Goal: Task Accomplishment & Management: Use online tool/utility

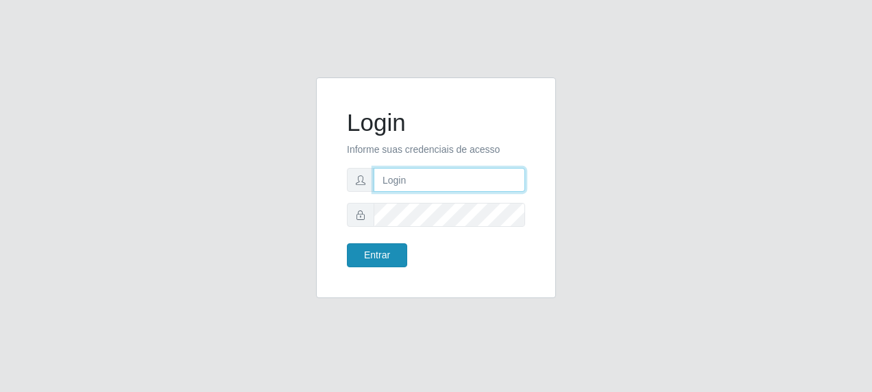
type input "[PERSON_NAME][EMAIL_ADDRESS][PERSON_NAME][DOMAIN_NAME]"
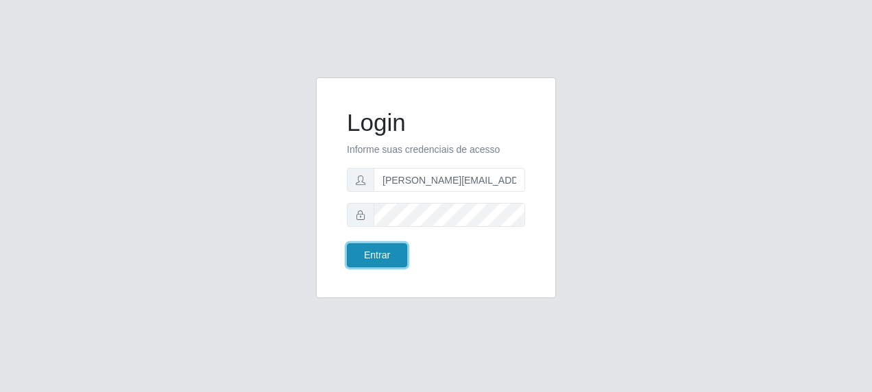
click at [369, 255] on button "Entrar" at bounding box center [377, 255] width 60 height 24
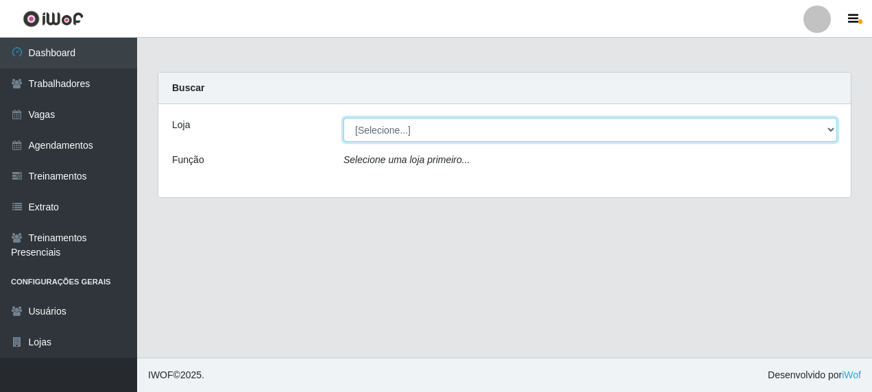
click at [830, 129] on select "[Selecione...] [PERSON_NAME] - [GEOGRAPHIC_DATA]" at bounding box center [589, 130] width 493 height 24
select select "506"
click at [343, 118] on select "[Selecione...] [PERSON_NAME] - [GEOGRAPHIC_DATA]" at bounding box center [589, 130] width 493 height 24
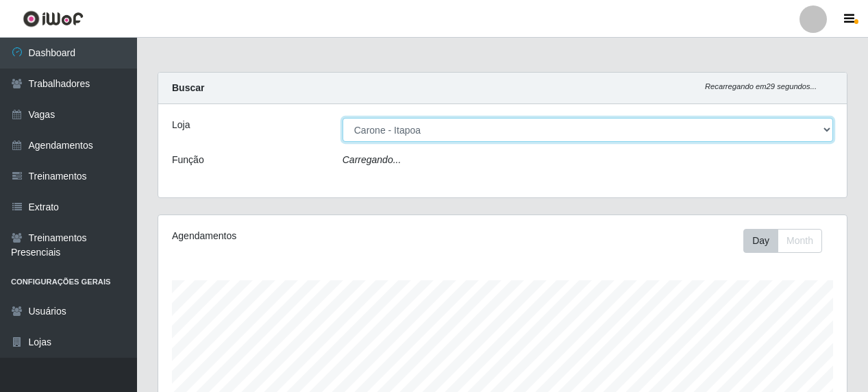
scroll to position [284, 689]
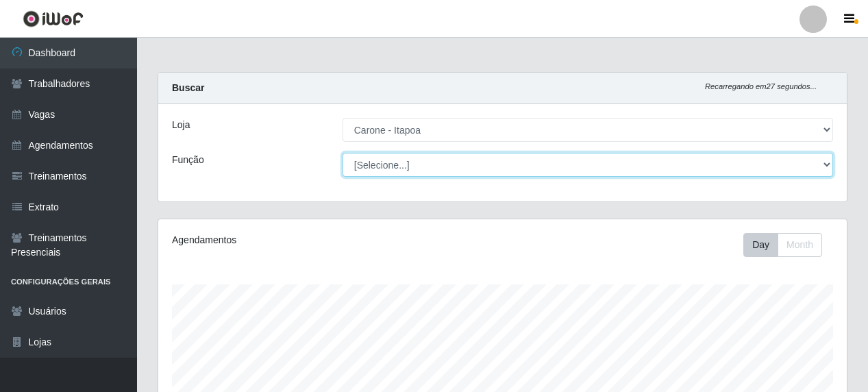
click at [832, 165] on select "[Selecione...] Embalador Embalador + Embalador ++ Repositor Repositor + Reposit…" at bounding box center [588, 165] width 491 height 24
select select "82"
click at [343, 153] on select "[Selecione...] Embalador Embalador + Embalador ++ Repositor Repositor + Reposit…" at bounding box center [588, 165] width 491 height 24
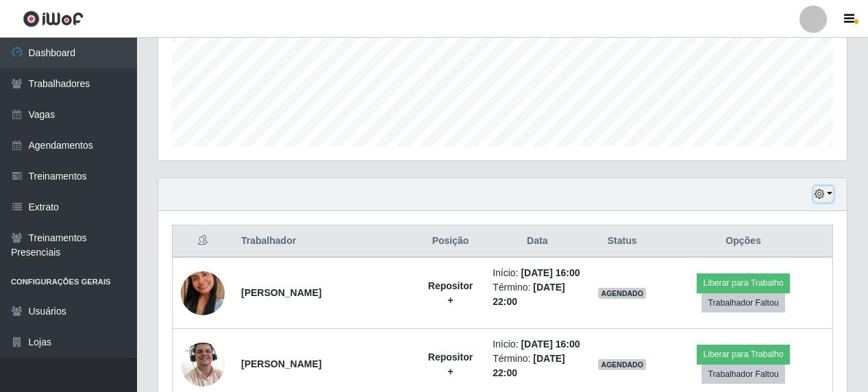
click at [830, 195] on button "button" at bounding box center [823, 194] width 19 height 16
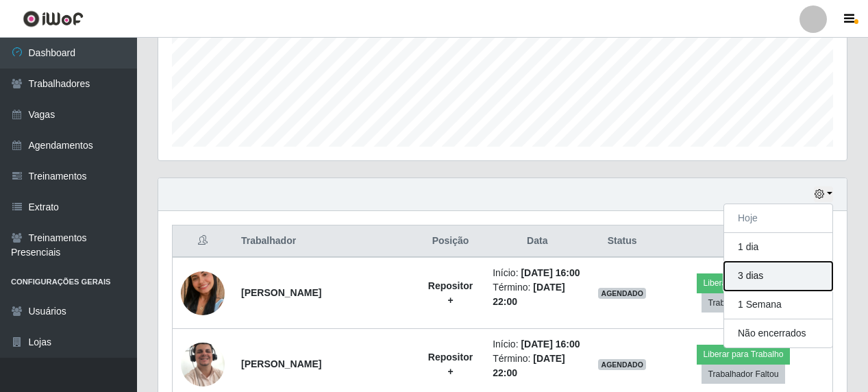
click at [754, 281] on button "3 dias" at bounding box center [778, 276] width 108 height 29
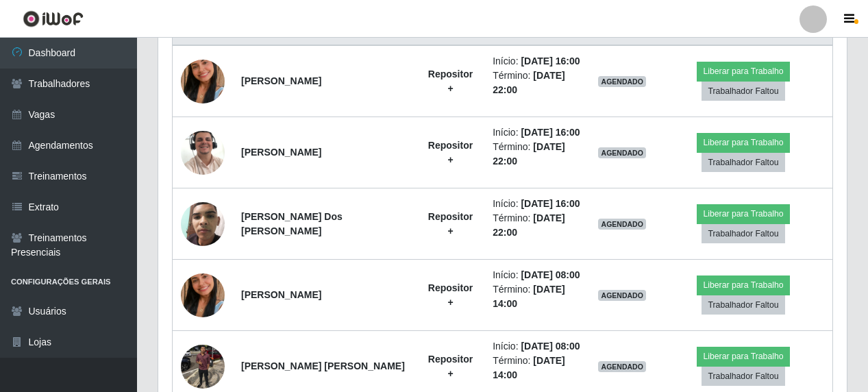
scroll to position [702, 0]
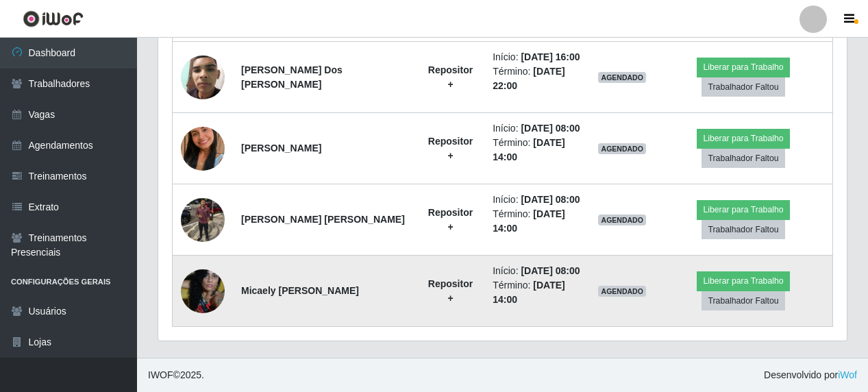
click at [557, 304] on li "Término: [DATE] 14:00" at bounding box center [537, 292] width 89 height 29
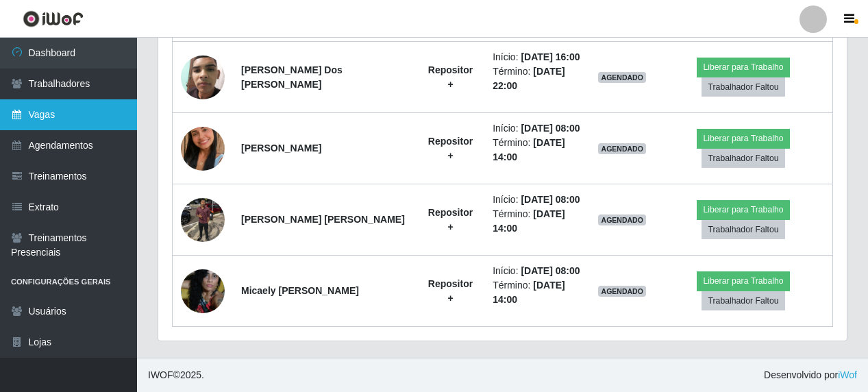
click at [46, 120] on link "Vagas" at bounding box center [68, 114] width 137 height 31
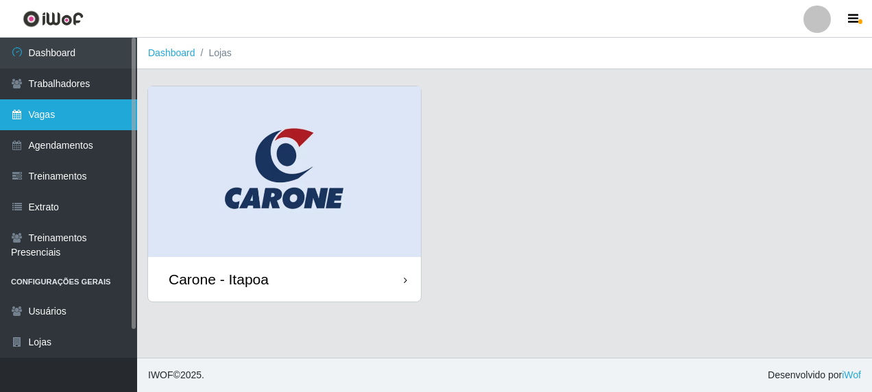
click at [46, 120] on link "Vagas" at bounding box center [68, 114] width 137 height 31
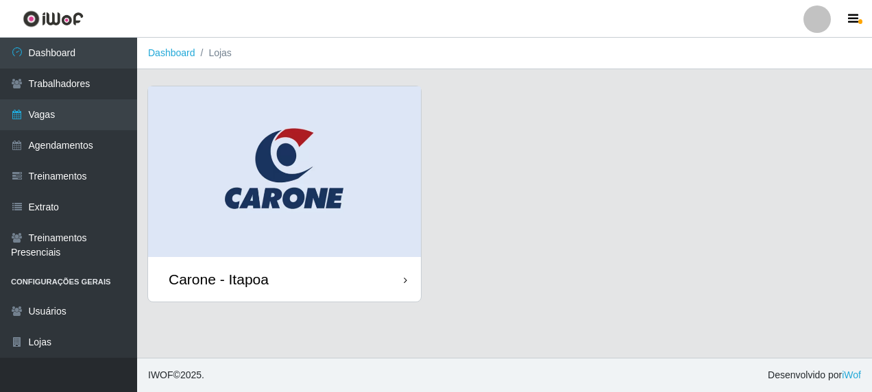
click at [404, 282] on icon at bounding box center [405, 280] width 3 height 10
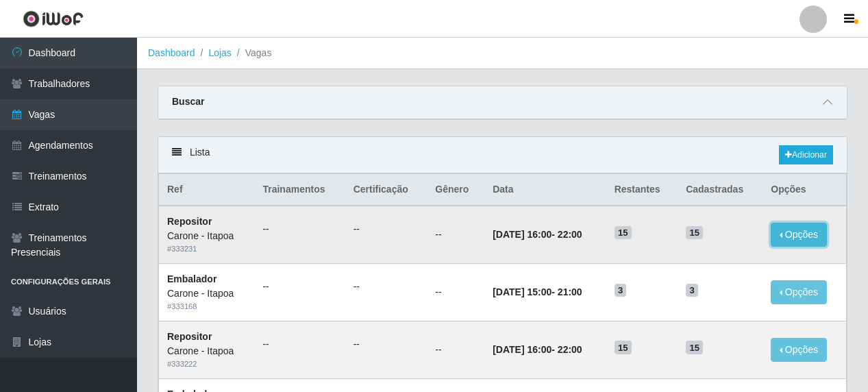
click at [797, 233] on button "Opções" at bounding box center [799, 235] width 56 height 24
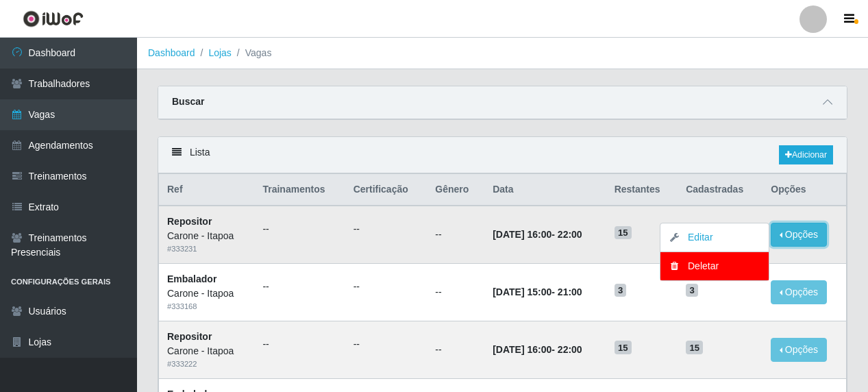
click at [797, 233] on button "Opções" at bounding box center [799, 235] width 56 height 24
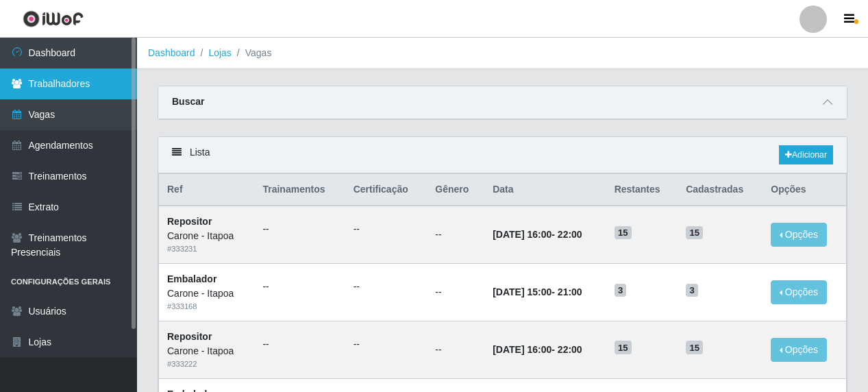
click at [69, 81] on link "Trabalhadores" at bounding box center [68, 84] width 137 height 31
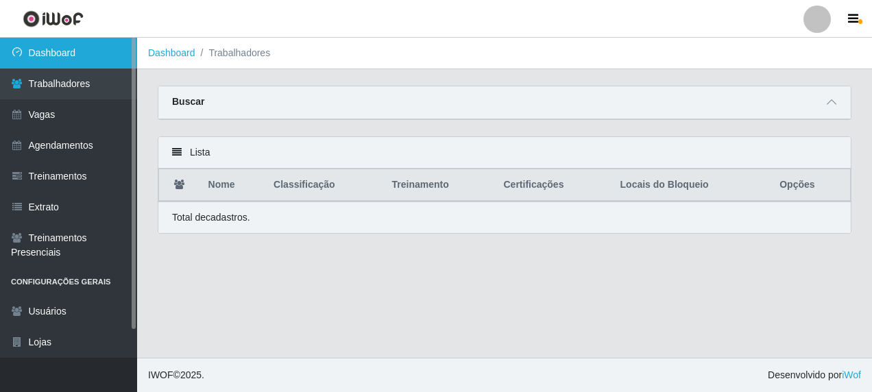
click at [47, 52] on link "Dashboard" at bounding box center [68, 53] width 137 height 31
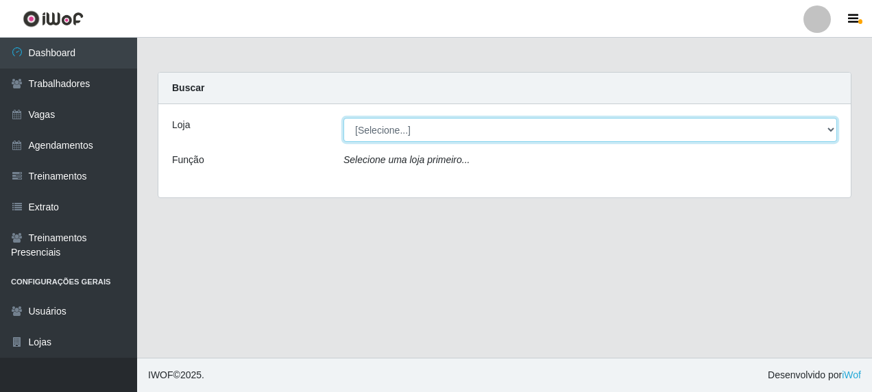
click at [834, 130] on select "[Selecione...] [PERSON_NAME] - [GEOGRAPHIC_DATA]" at bounding box center [589, 130] width 493 height 24
select select "506"
click at [343, 118] on select "[Selecione...] [PERSON_NAME] - [GEOGRAPHIC_DATA]" at bounding box center [589, 130] width 493 height 24
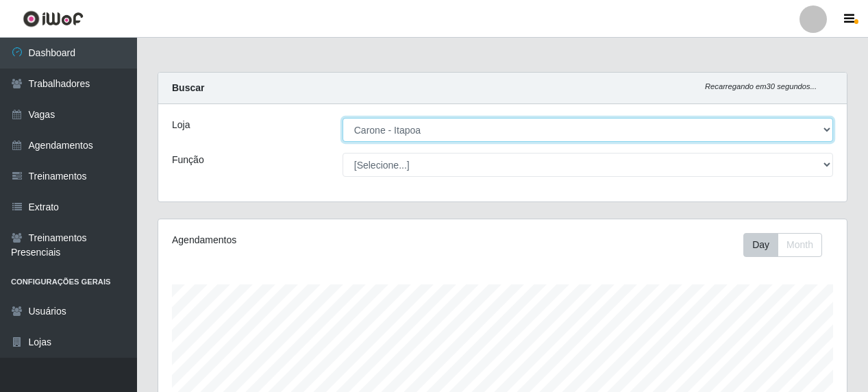
scroll to position [284, 689]
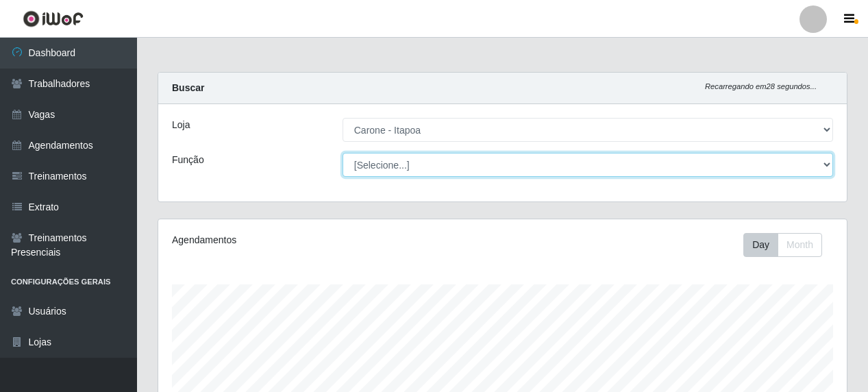
click at [823, 169] on select "[Selecione...] Embalador Embalador + Embalador ++ Repositor Repositor + Reposit…" at bounding box center [588, 165] width 491 height 24
click at [343, 153] on select "[Selecione...] Embalador Embalador + Embalador ++ Repositor Repositor + Reposit…" at bounding box center [588, 165] width 491 height 24
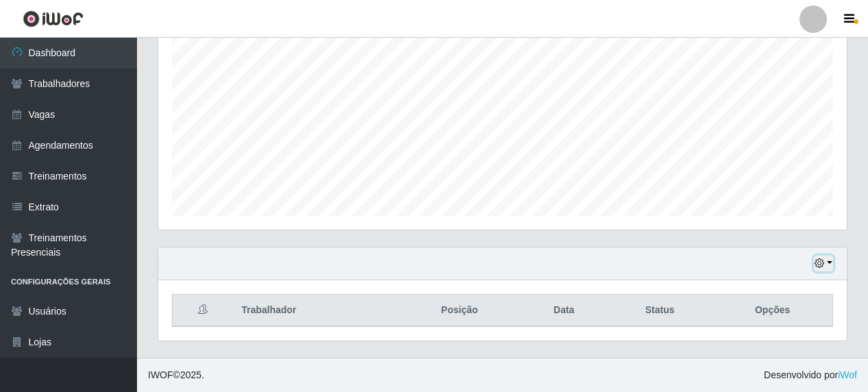
click at [830, 268] on button "button" at bounding box center [823, 264] width 19 height 16
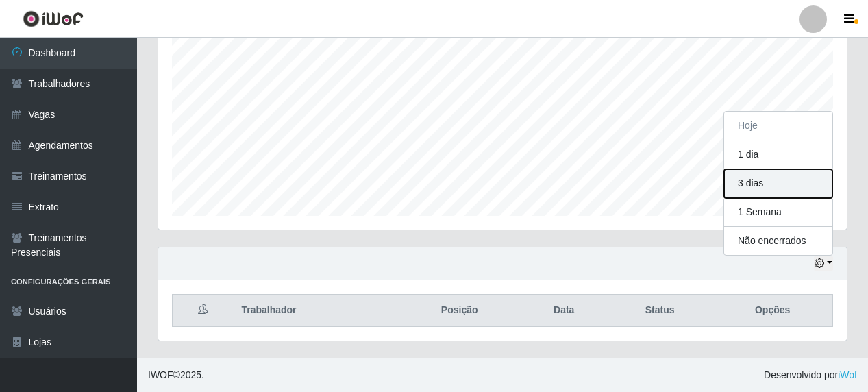
click at [756, 183] on button "3 dias" at bounding box center [778, 183] width 108 height 29
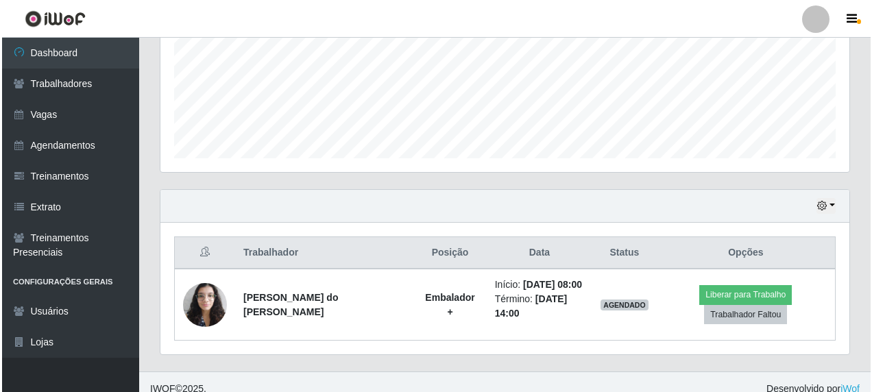
scroll to position [345, 0]
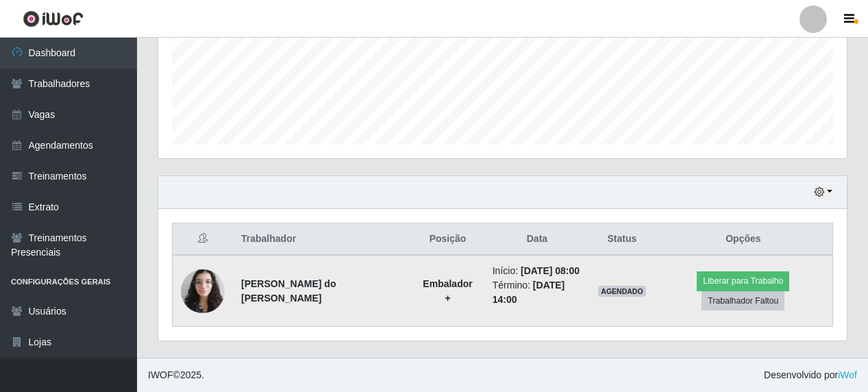
click at [195, 291] on img at bounding box center [203, 291] width 44 height 58
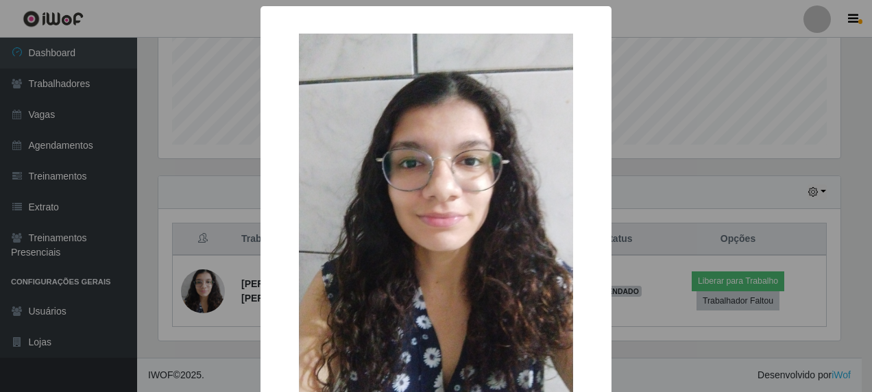
click at [711, 79] on div "× OK Cancel" at bounding box center [436, 196] width 872 height 392
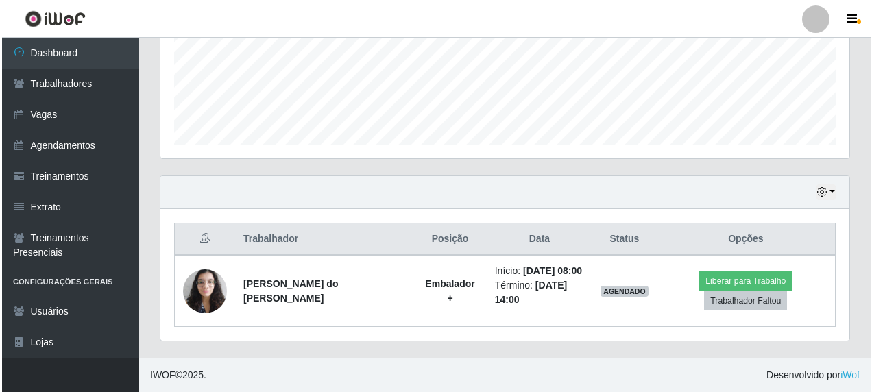
scroll to position [284, 689]
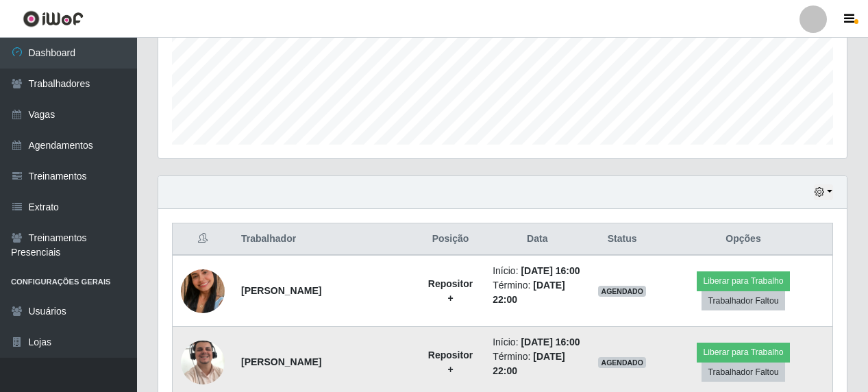
click at [199, 360] on img at bounding box center [203, 362] width 44 height 78
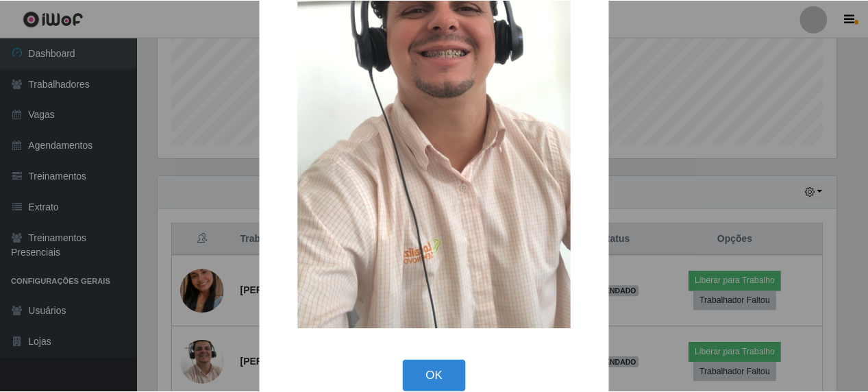
scroll to position [215, 0]
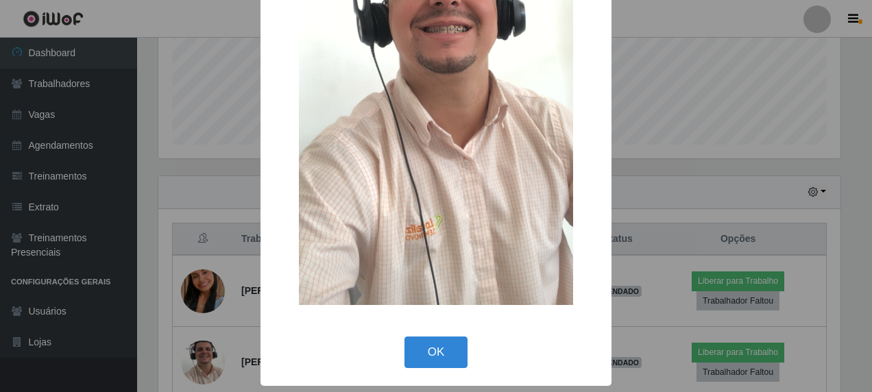
click at [685, 82] on div "× OK Cancel" at bounding box center [436, 196] width 872 height 392
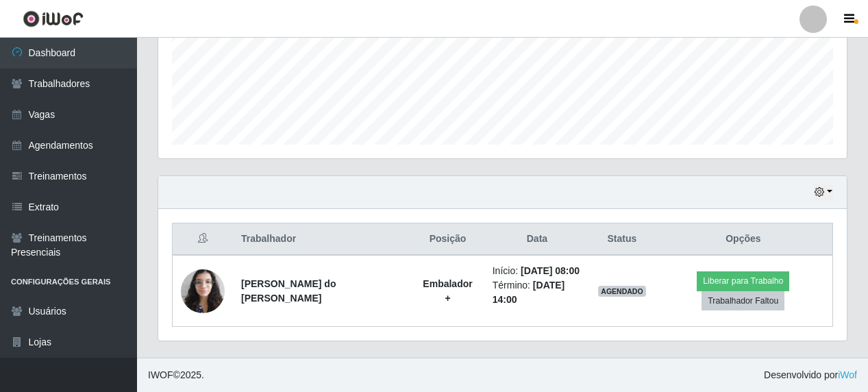
scroll to position [3, 0]
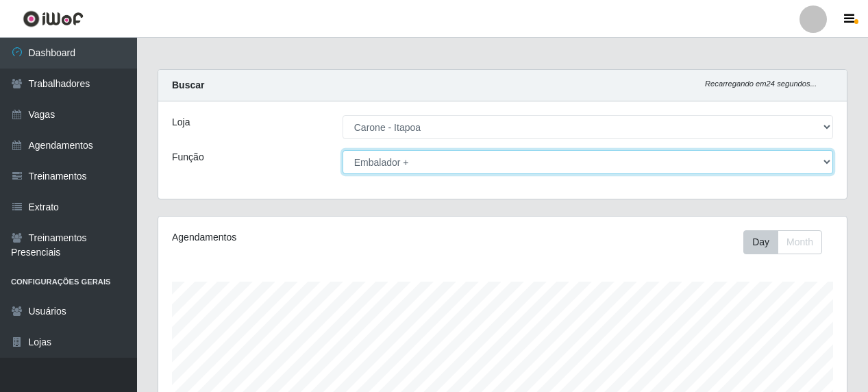
click at [827, 162] on select "[Selecione...] Embalador Embalador + Embalador ++ Repositor Repositor + Reposit…" at bounding box center [588, 162] width 491 height 24
click at [343, 150] on select "[Selecione...] Embalador Embalador + Embalador ++ Repositor Repositor + Reposit…" at bounding box center [588, 162] width 491 height 24
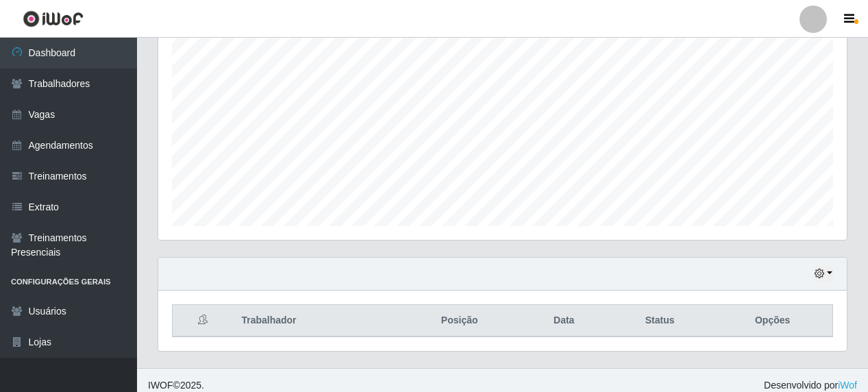
scroll to position [274, 0]
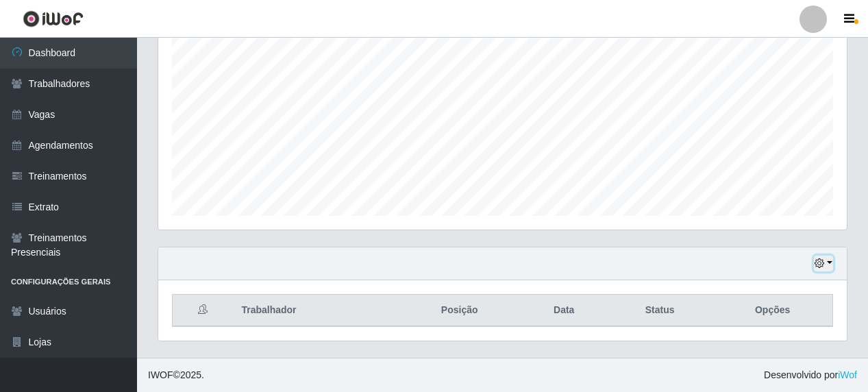
click at [824, 267] on icon "button" at bounding box center [820, 263] width 10 height 10
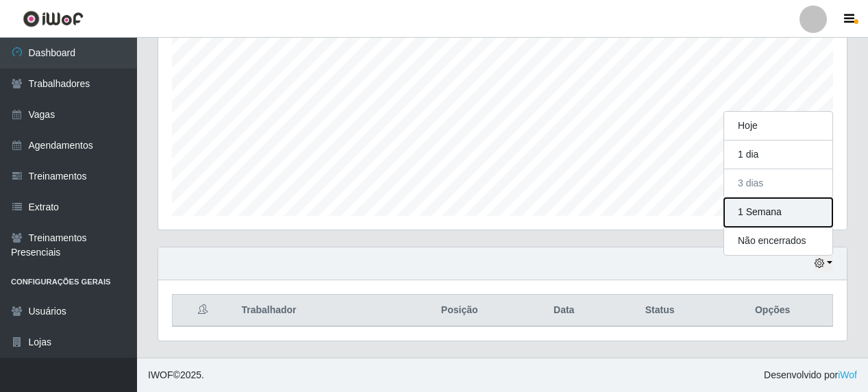
click at [751, 210] on button "1 Semana" at bounding box center [778, 212] width 108 height 29
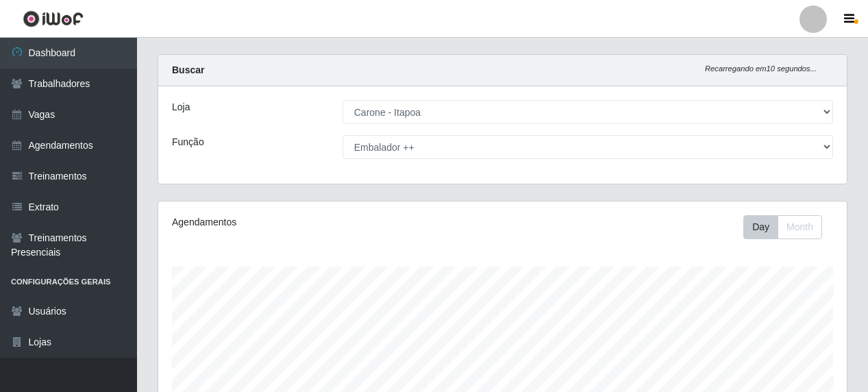
scroll to position [0, 0]
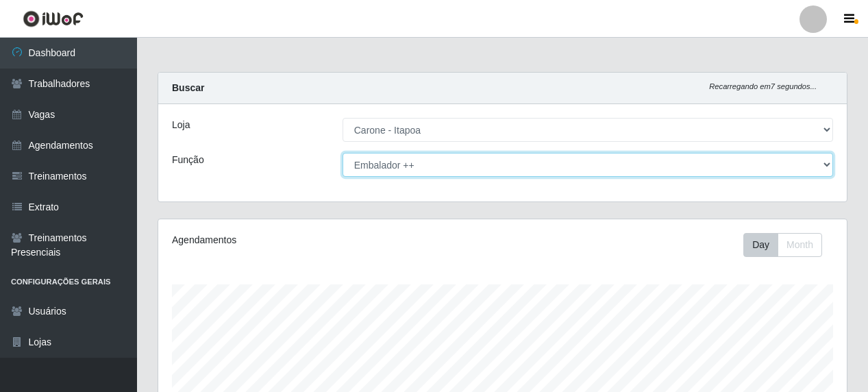
click at [830, 164] on select "[Selecione...] Embalador Embalador + Embalador ++ Repositor Repositor + Reposit…" at bounding box center [588, 165] width 491 height 24
click at [343, 153] on select "[Selecione...] Embalador Embalador + Embalador ++ Repositor Repositor + Reposit…" at bounding box center [588, 165] width 491 height 24
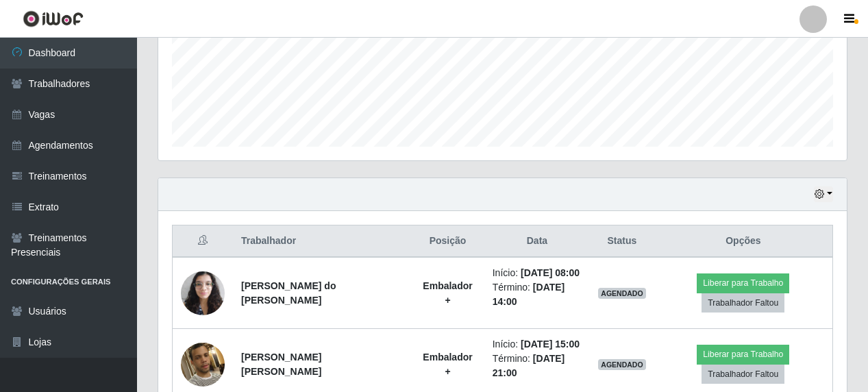
scroll to position [417, 0]
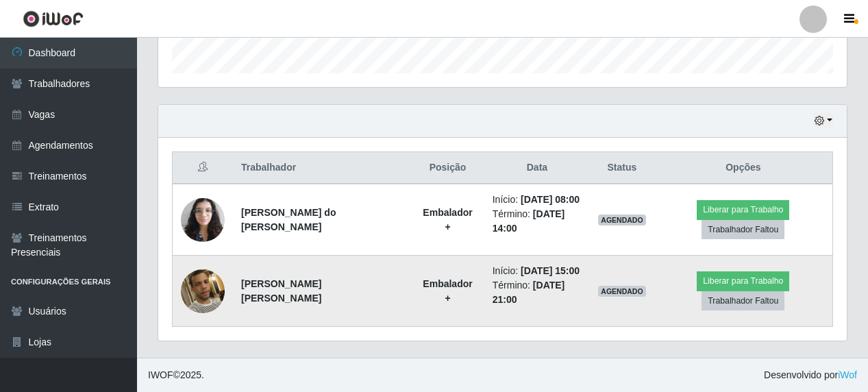
click at [206, 282] on img at bounding box center [203, 291] width 44 height 78
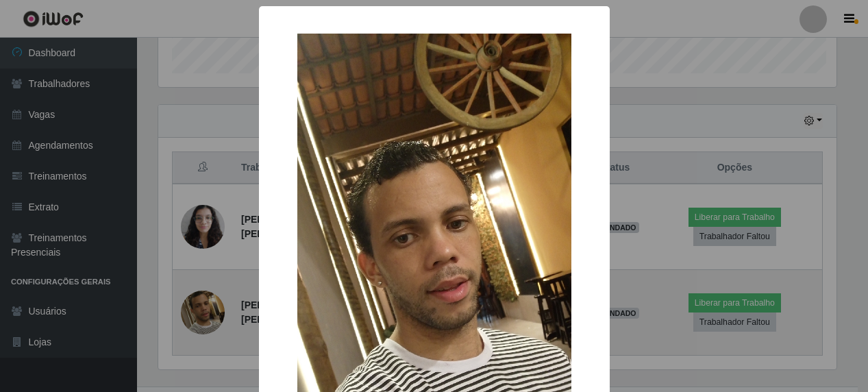
scroll to position [284, 682]
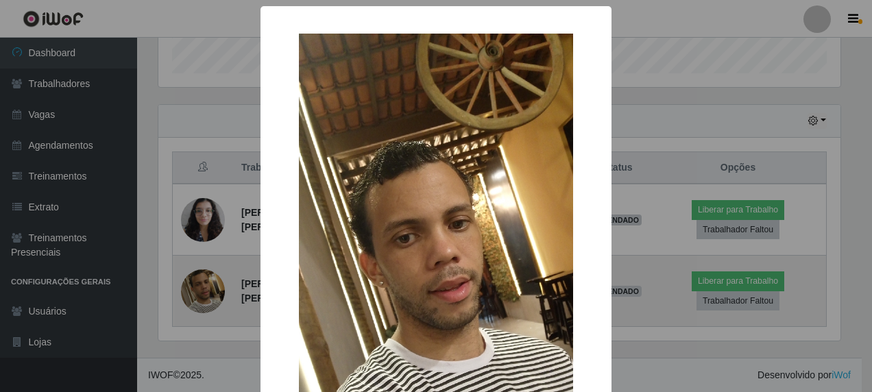
click at [206, 282] on div "× OK Cancel" at bounding box center [436, 196] width 872 height 392
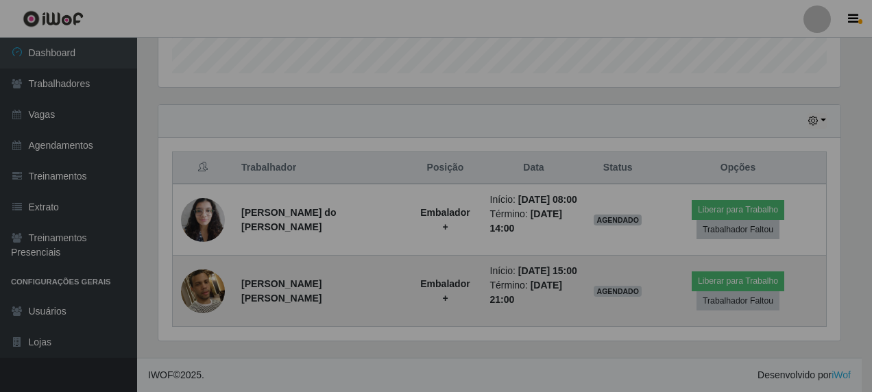
scroll to position [284, 689]
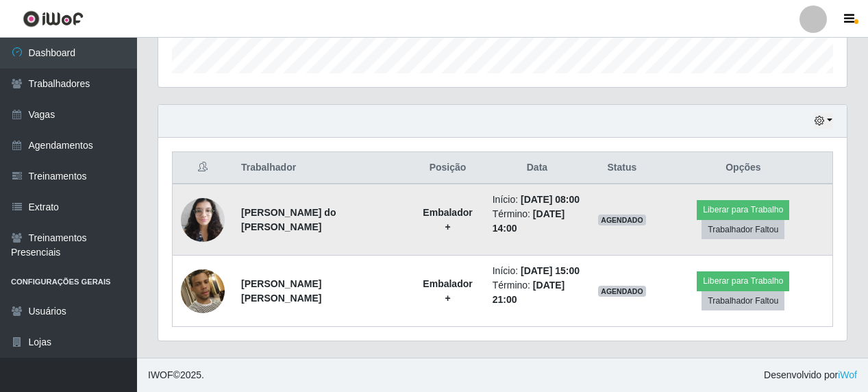
click at [204, 216] on img at bounding box center [203, 219] width 44 height 58
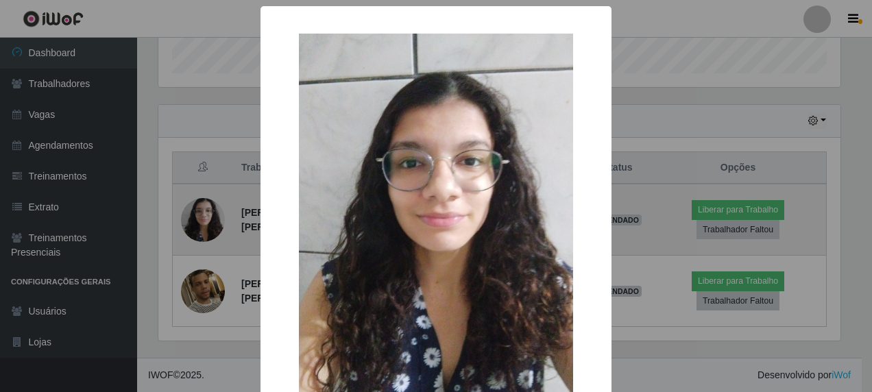
click at [204, 216] on div "× OK Cancel" at bounding box center [436, 196] width 872 height 392
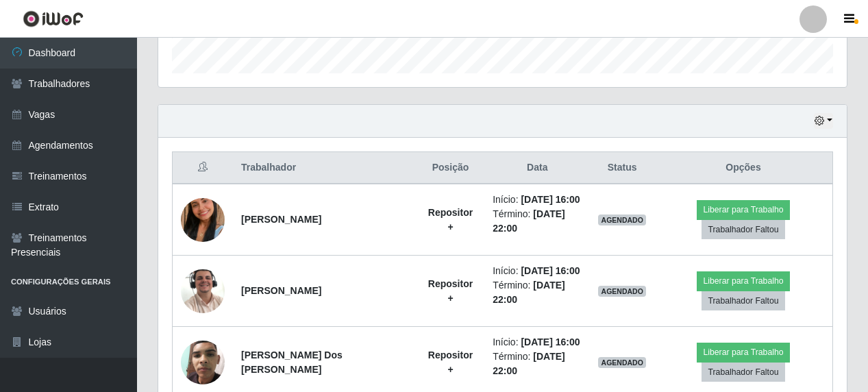
scroll to position [74, 0]
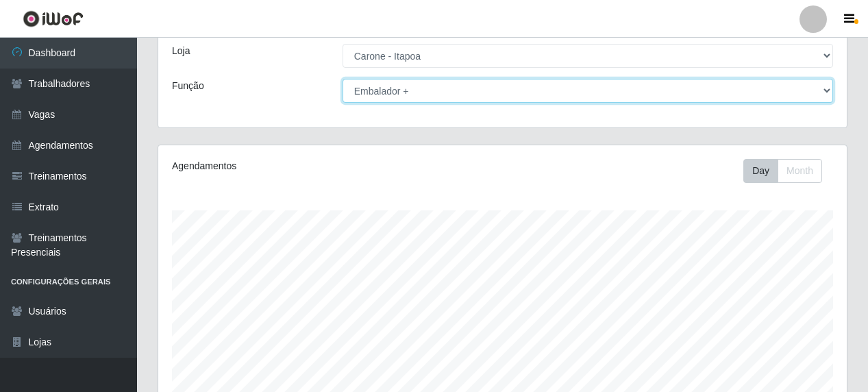
click at [833, 91] on select "[Selecione...] Embalador Embalador + Embalador ++ Repositor Repositor + Reposit…" at bounding box center [588, 91] width 491 height 24
select select "82"
click at [343, 79] on select "[Selecione...] Embalador Embalador + Embalador ++ Repositor Repositor + Reposit…" at bounding box center [588, 91] width 491 height 24
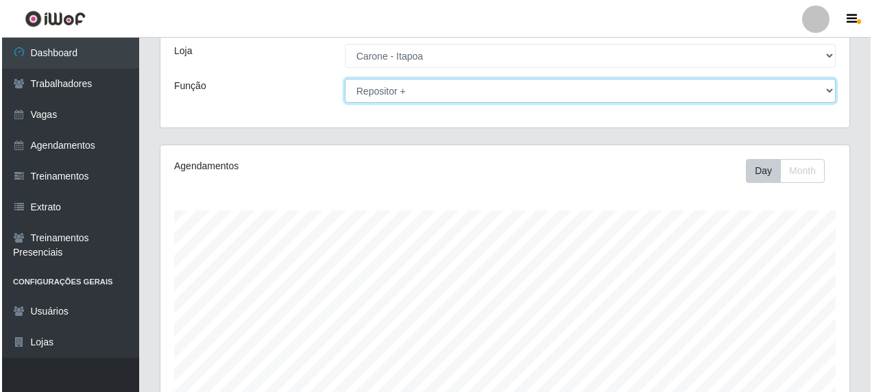
scroll to position [417, 0]
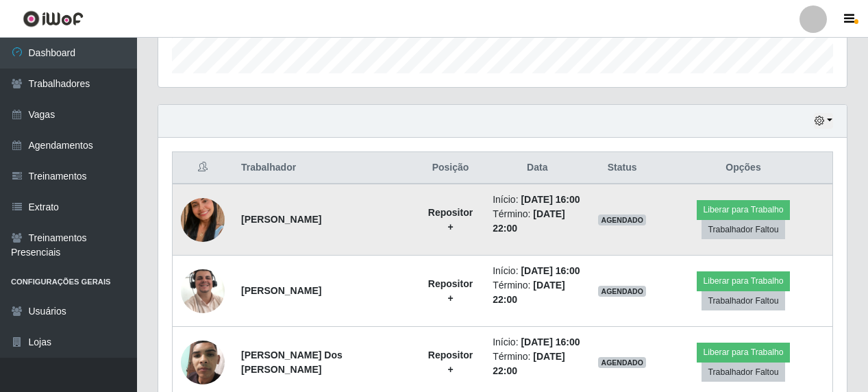
click at [193, 215] on img at bounding box center [203, 220] width 44 height 78
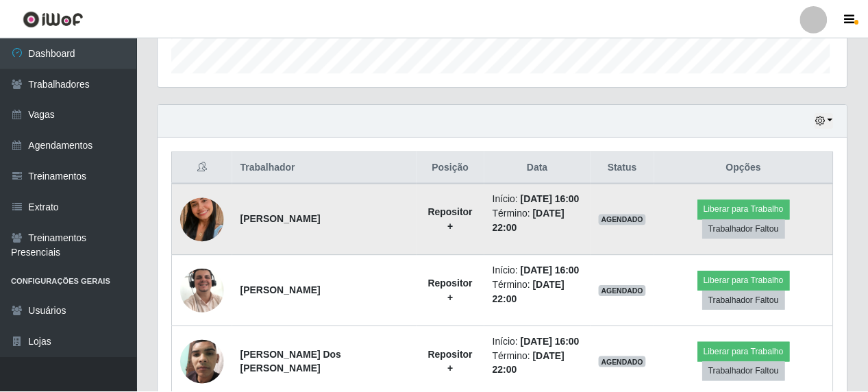
scroll to position [284, 682]
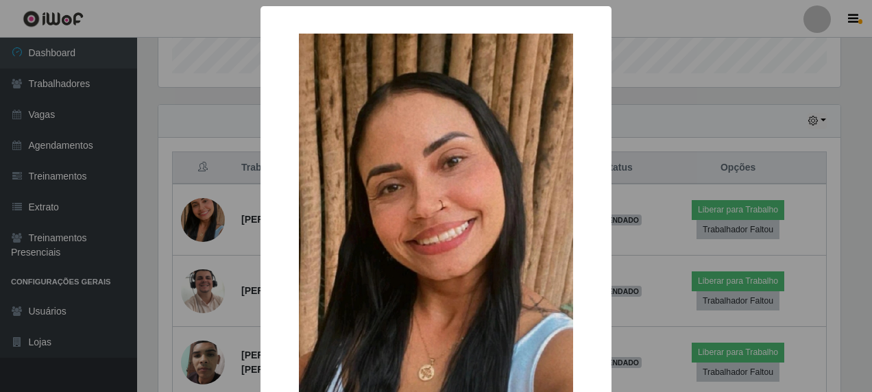
click at [726, 85] on div "× OK Cancel" at bounding box center [436, 196] width 872 height 392
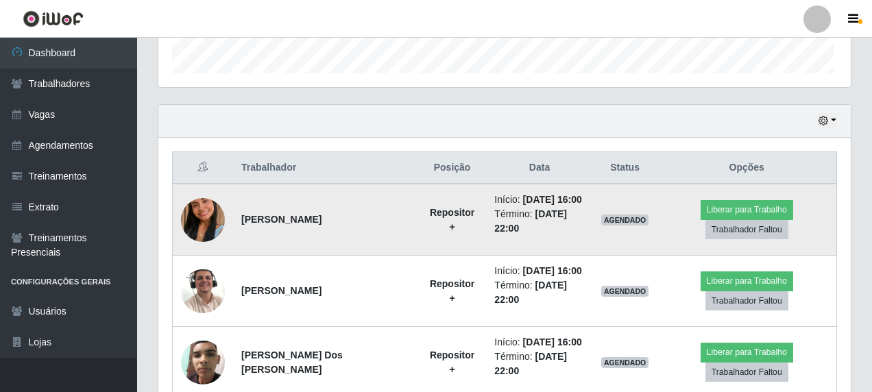
scroll to position [284, 689]
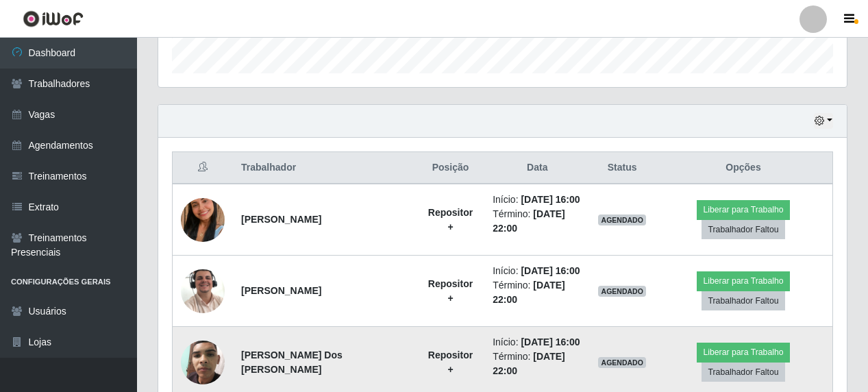
click at [197, 362] on img at bounding box center [203, 362] width 44 height 58
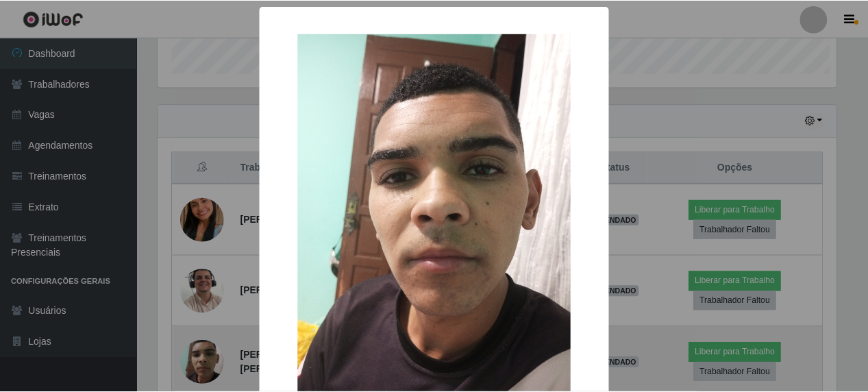
scroll to position [284, 682]
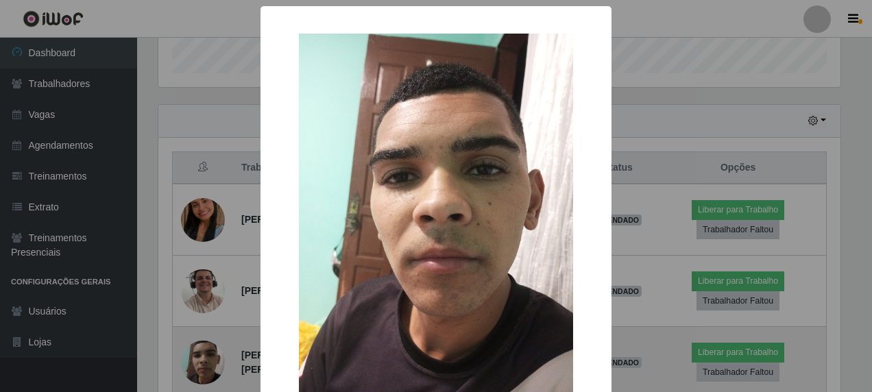
click at [197, 362] on div "× OK Cancel" at bounding box center [436, 196] width 872 height 392
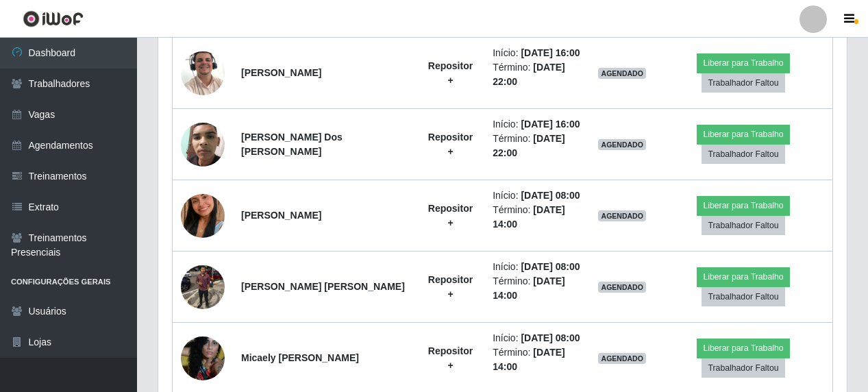
scroll to position [641, 0]
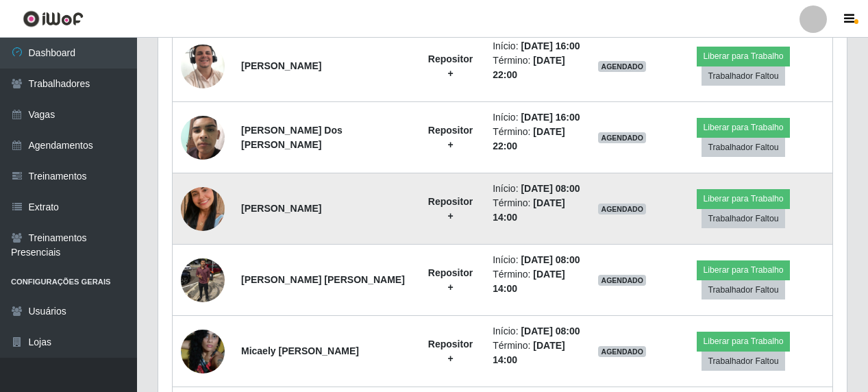
click at [195, 214] on img at bounding box center [203, 209] width 44 height 78
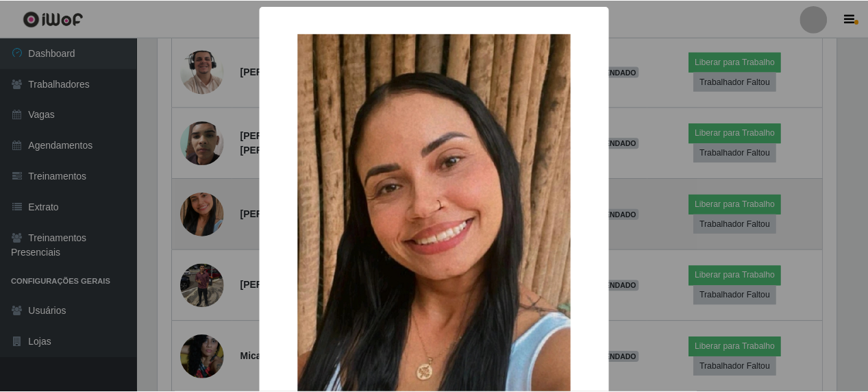
scroll to position [284, 682]
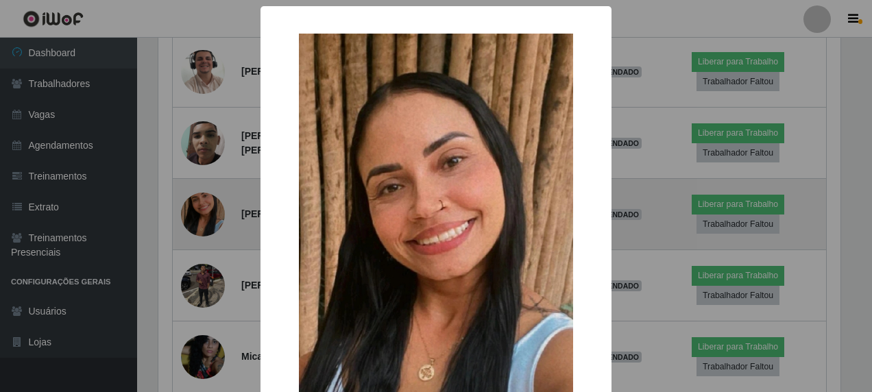
click at [195, 214] on div "× OK Cancel" at bounding box center [436, 196] width 872 height 392
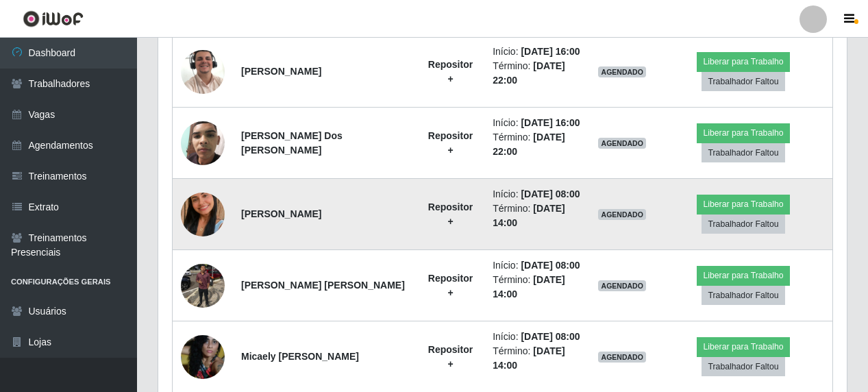
scroll to position [284, 689]
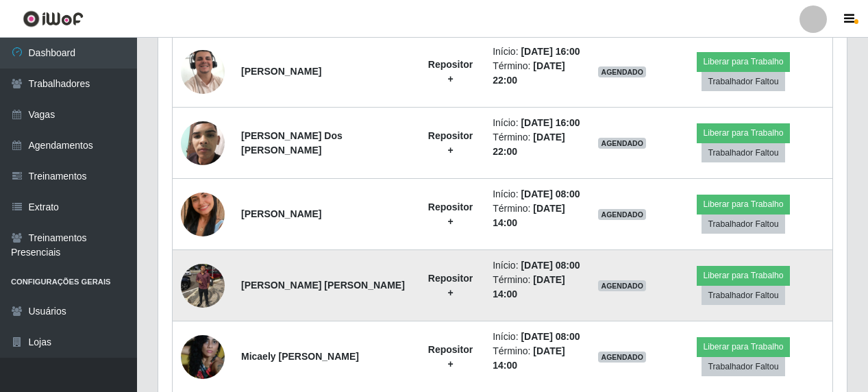
click at [201, 285] on img at bounding box center [203, 286] width 44 height 44
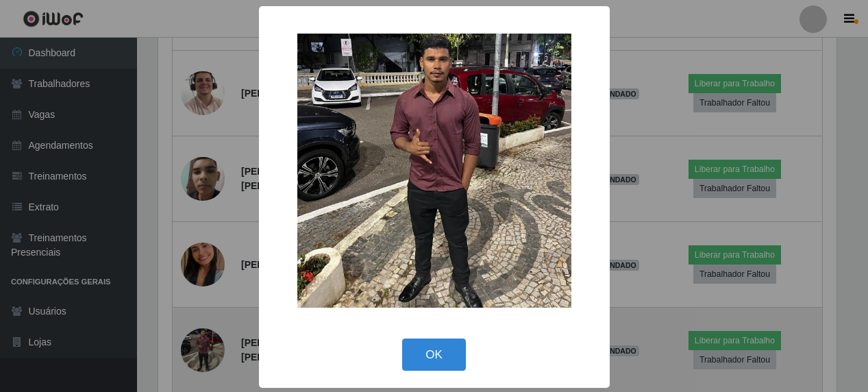
scroll to position [284, 682]
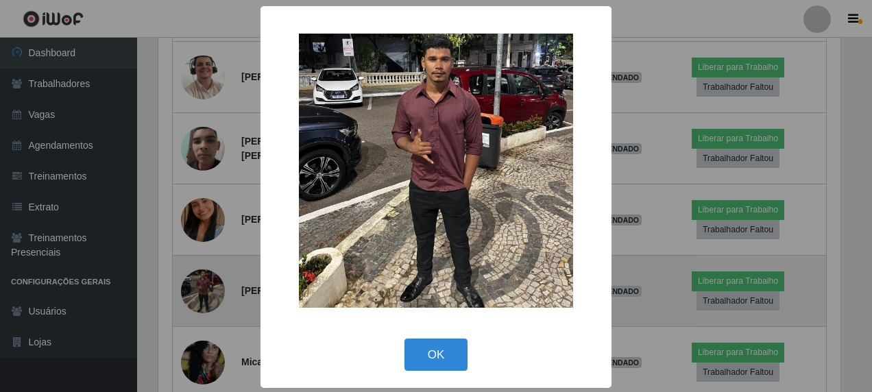
click at [201, 285] on div "× OK Cancel" at bounding box center [436, 196] width 872 height 392
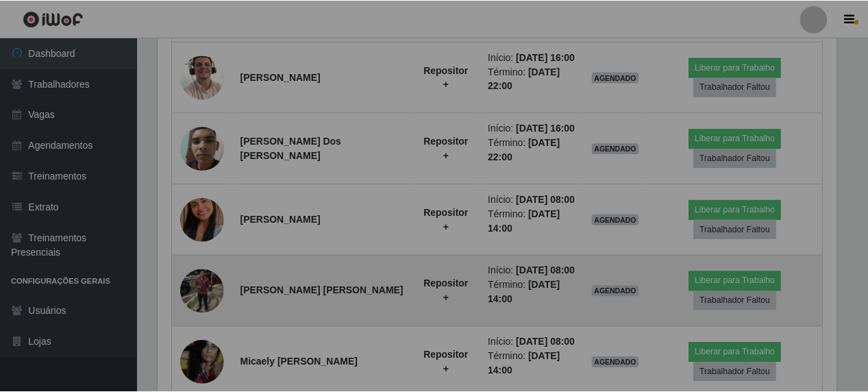
scroll to position [284, 689]
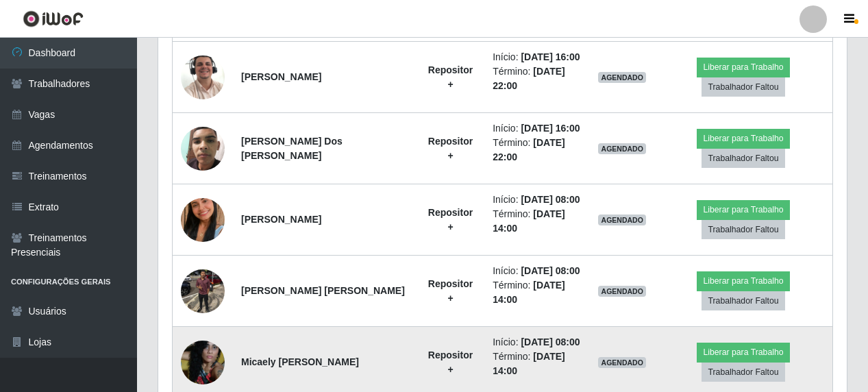
click at [208, 360] on img at bounding box center [203, 363] width 44 height 44
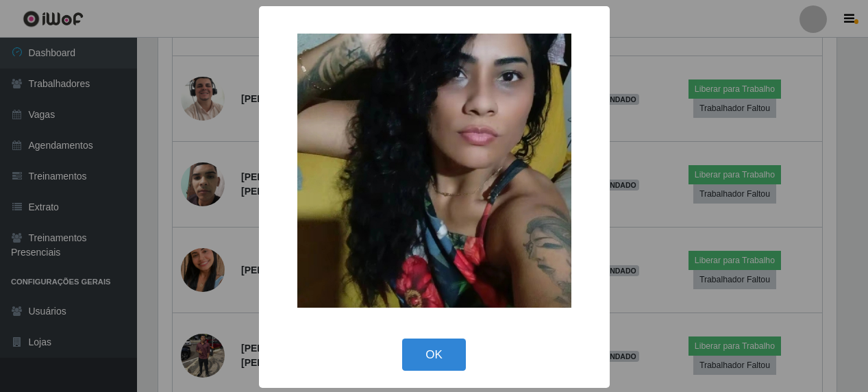
scroll to position [284, 682]
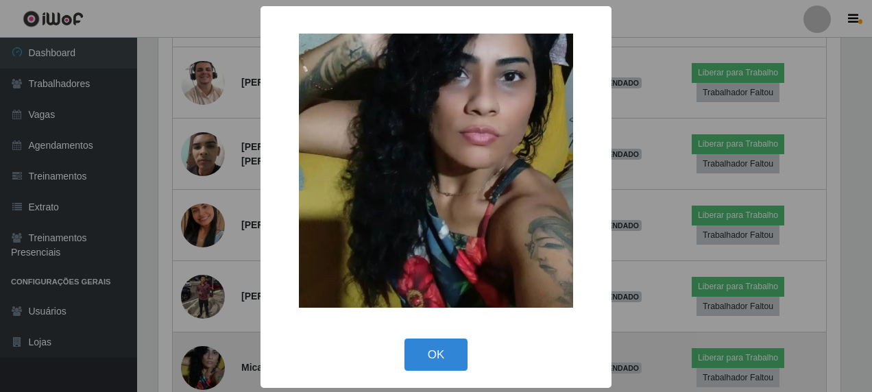
click at [208, 360] on div "× OK Cancel" at bounding box center [436, 196] width 872 height 392
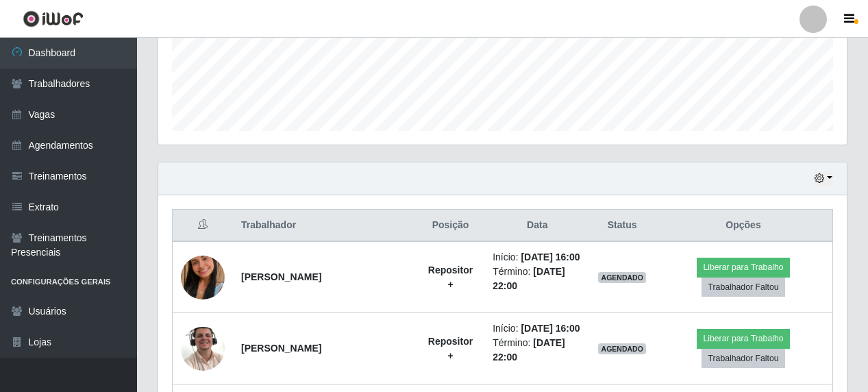
scroll to position [702, 0]
